Goal: Find contact information: Find contact information

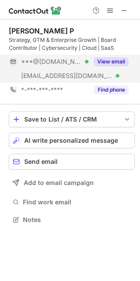
scroll to position [213, 140]
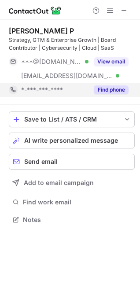
click at [104, 89] on button "Find phone" at bounding box center [111, 89] width 35 height 9
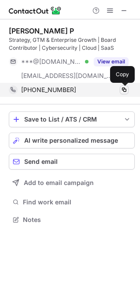
click at [124, 89] on span at bounding box center [124, 89] width 7 height 7
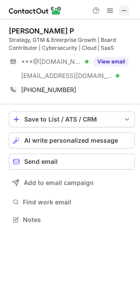
click at [123, 9] on span at bounding box center [124, 10] width 7 height 7
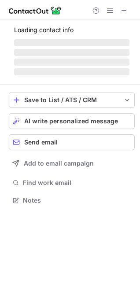
scroll to position [199, 140]
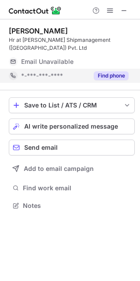
click at [109, 75] on button "Find phone" at bounding box center [111, 75] width 35 height 9
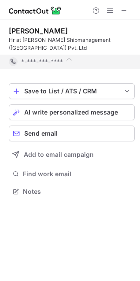
scroll to position [185, 140]
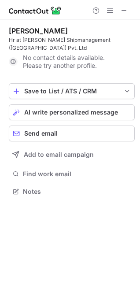
click at [126, 15] on div at bounding box center [70, 9] width 140 height 19
click at [125, 14] on span at bounding box center [124, 10] width 7 height 7
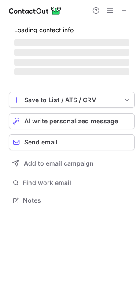
scroll to position [4, 4]
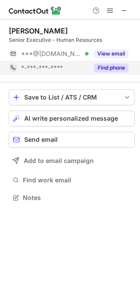
click at [110, 70] on button "Find phone" at bounding box center [111, 67] width 35 height 9
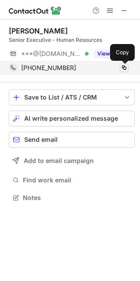
click at [124, 68] on span at bounding box center [124, 67] width 7 height 7
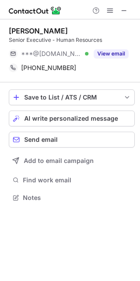
drag, startPoint x: 5, startPoint y: 29, endPoint x: 91, endPoint y: 29, distance: 85.8
click at [91, 29] on div "[PERSON_NAME] Senior Executive - Human Resources ***@[DOMAIN_NAME] Verified Vie…" at bounding box center [70, 115] width 140 height 192
copy div "[PERSON_NAME]"
click at [126, 12] on span at bounding box center [124, 10] width 7 height 7
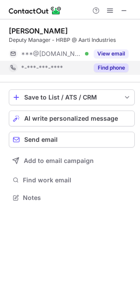
click at [117, 66] on button "Find phone" at bounding box center [111, 67] width 35 height 9
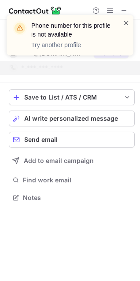
click at [127, 20] on span at bounding box center [126, 22] width 7 height 9
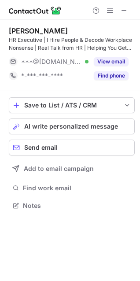
scroll to position [199, 140]
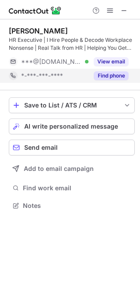
click at [123, 75] on button "Find phone" at bounding box center [111, 75] width 35 height 9
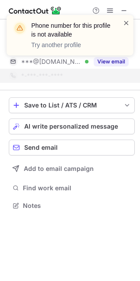
click at [126, 21] on span at bounding box center [126, 22] width 7 height 9
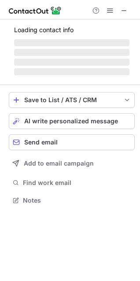
scroll to position [4, 4]
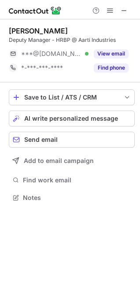
drag, startPoint x: 48, startPoint y: 28, endPoint x: 86, endPoint y: 31, distance: 38.8
click at [86, 31] on div "[PERSON_NAME]" at bounding box center [72, 30] width 126 height 9
drag, startPoint x: 86, startPoint y: 31, endPoint x: 51, endPoint y: 26, distance: 35.1
click at [51, 26] on div "[PERSON_NAME]" at bounding box center [72, 30] width 126 height 9
copy div "ahagirdar"
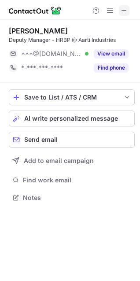
click at [122, 8] on span at bounding box center [124, 10] width 7 height 7
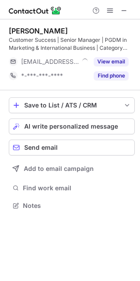
scroll to position [199, 140]
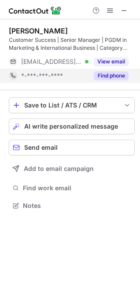
click at [106, 77] on button "Find phone" at bounding box center [111, 75] width 35 height 9
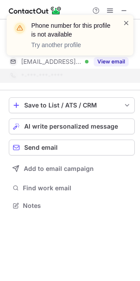
click at [127, 20] on span at bounding box center [126, 22] width 7 height 9
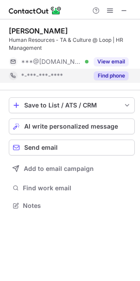
click at [102, 74] on button "Find phone" at bounding box center [111, 75] width 35 height 9
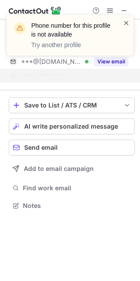
click at [125, 22] on span at bounding box center [126, 22] width 7 height 9
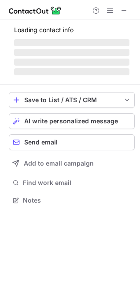
scroll to position [4, 4]
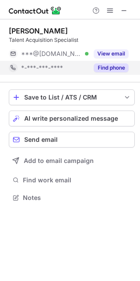
click at [112, 66] on button "Find phone" at bounding box center [111, 67] width 35 height 9
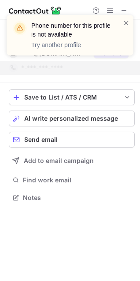
click at [130, 20] on div "Phone number for this profile is not available Try another profile" at bounding box center [70, 35] width 127 height 41
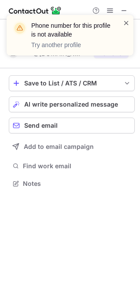
click at [123, 23] on span at bounding box center [126, 22] width 7 height 9
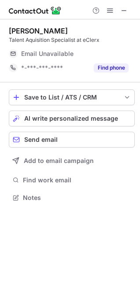
scroll to position [191, 140]
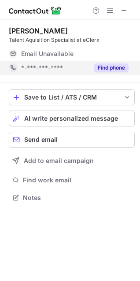
click at [109, 75] on div "[PERSON_NAME] Talent Aquisition Specialist at eClerx Email Unavailable Email ad…" at bounding box center [72, 50] width 126 height 63
click at [112, 64] on button "Find phone" at bounding box center [111, 67] width 35 height 9
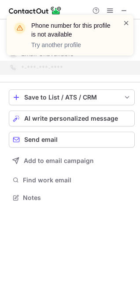
click at [128, 19] on span at bounding box center [126, 22] width 7 height 9
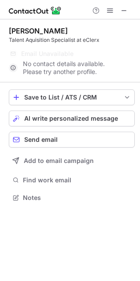
click at [126, 14] on div "Phone number for this profile is not available Try another profile" at bounding box center [70, 15] width 141 height 18
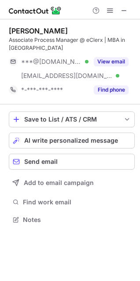
scroll to position [205, 140]
